Goal: Information Seeking & Learning: Learn about a topic

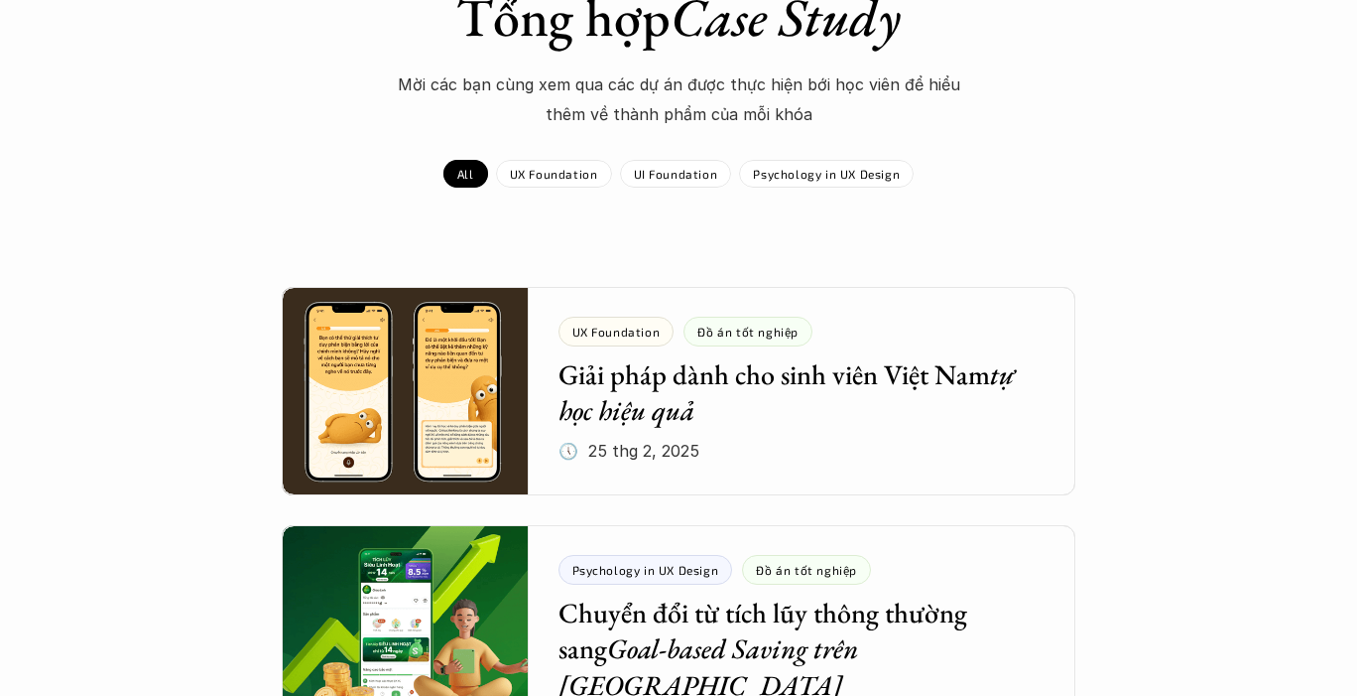
scroll to position [189, 0]
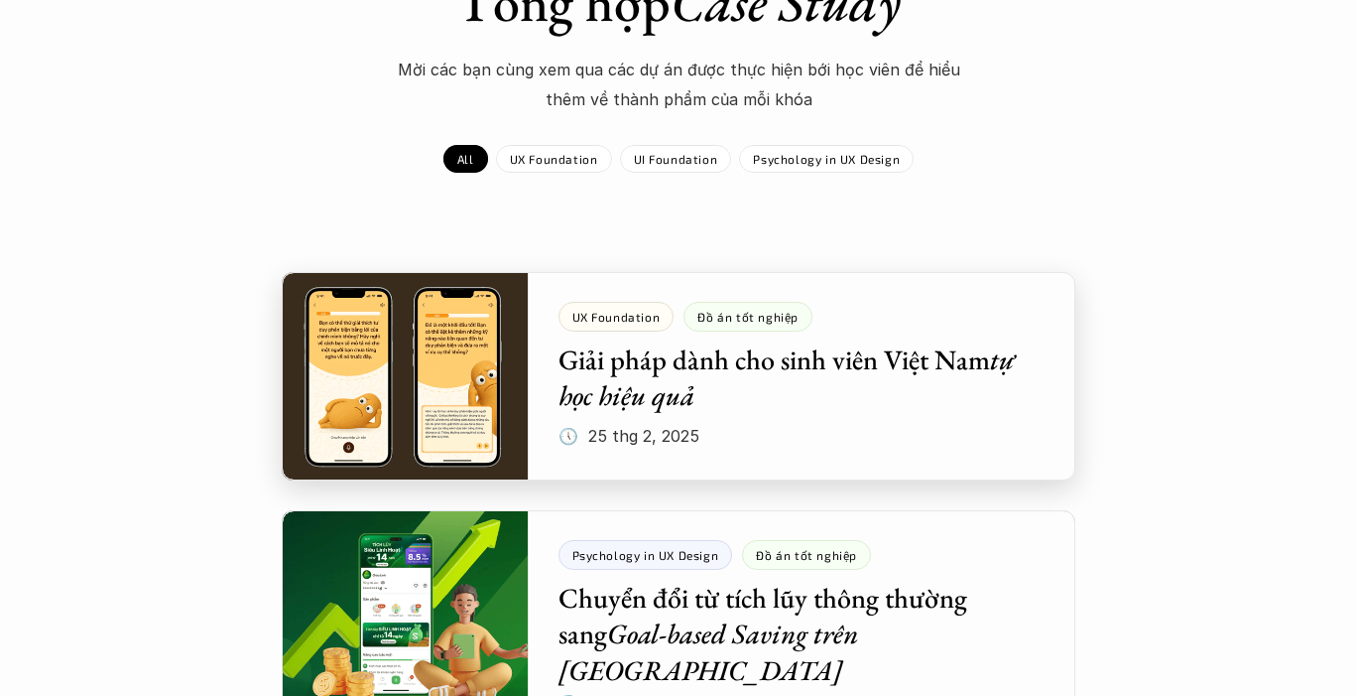
click at [472, 387] on div at bounding box center [679, 376] width 794 height 208
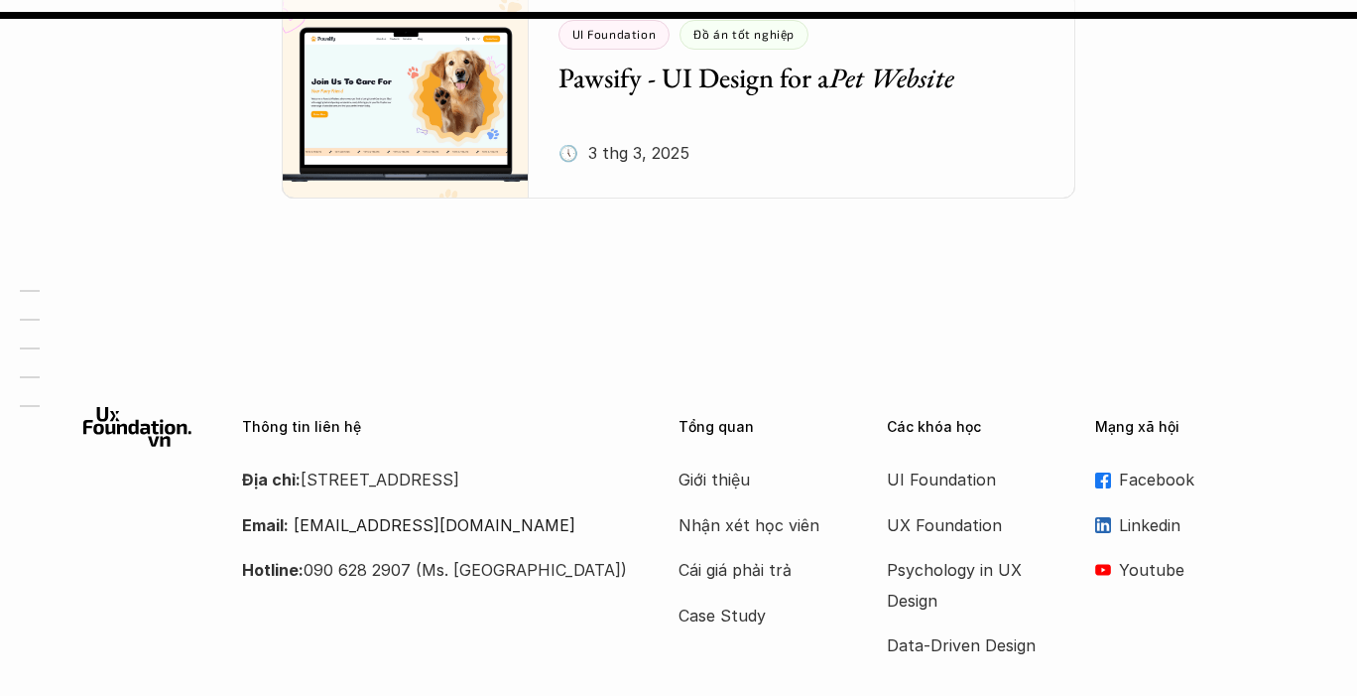
scroll to position [2995, 0]
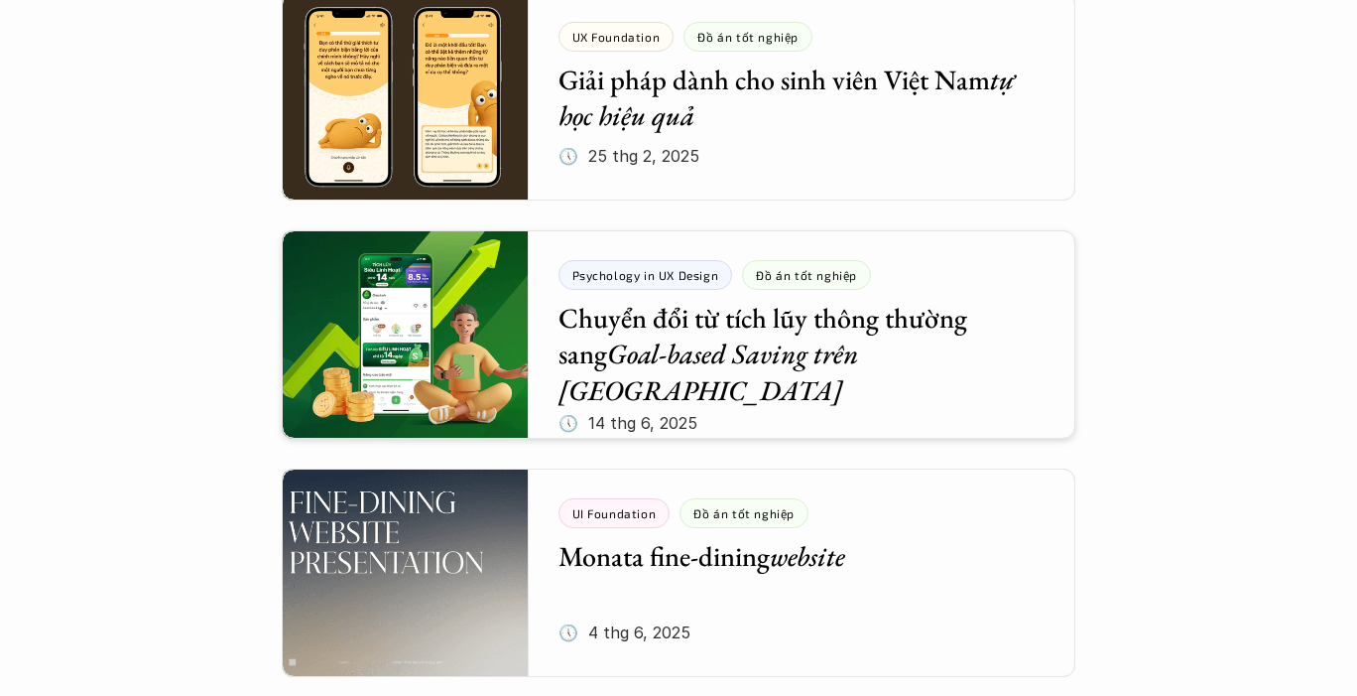
scroll to position [468, 0]
click at [417, 356] on div at bounding box center [679, 334] width 794 height 208
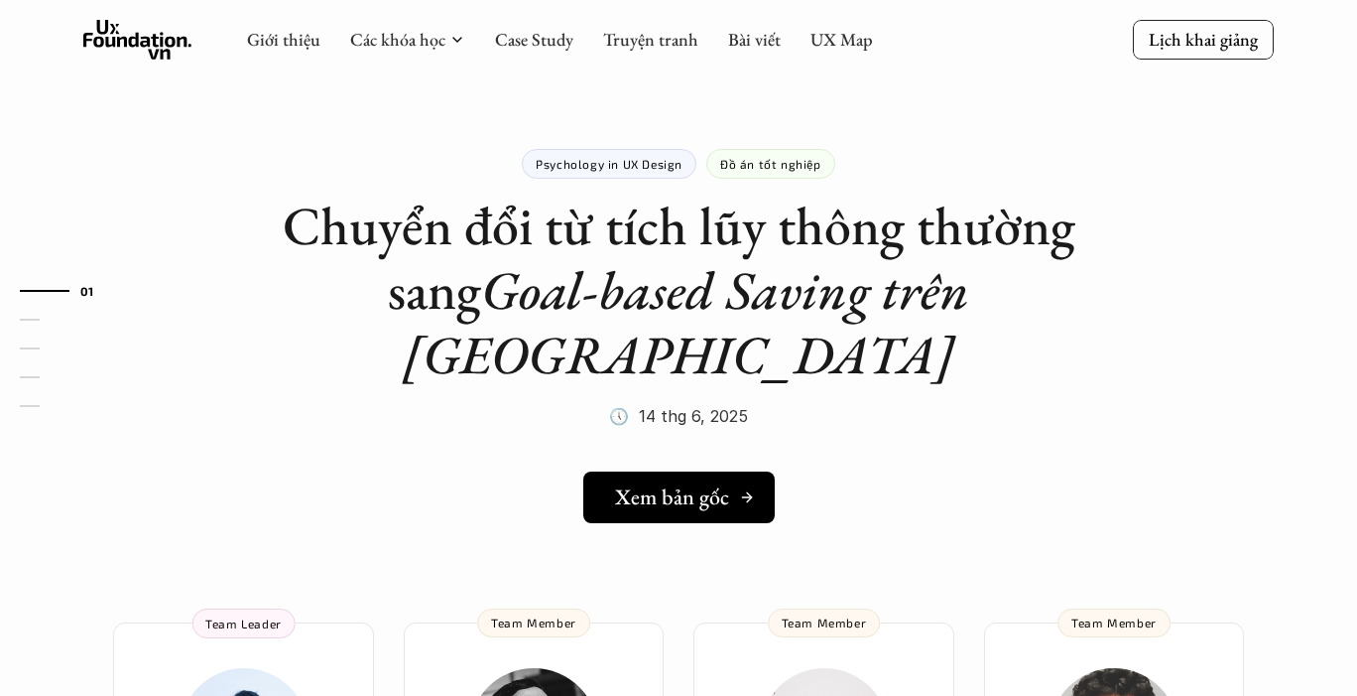
click at [657, 484] on h5 "Xem bản gốc" at bounding box center [672, 497] width 114 height 26
